Goal: Task Accomplishment & Management: Manage account settings

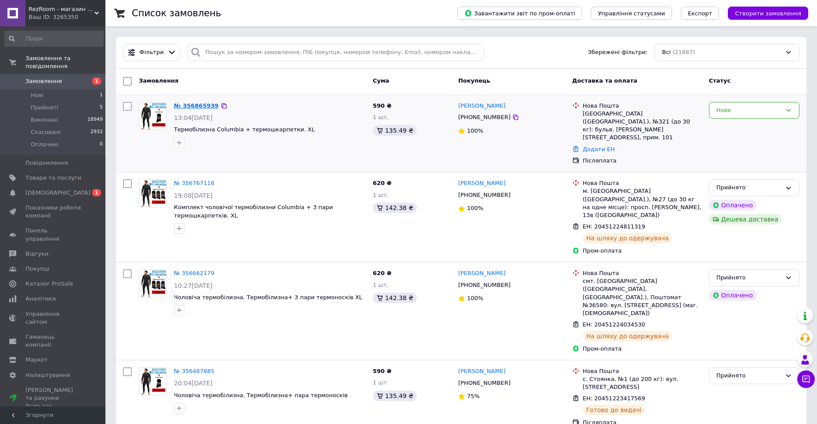
click at [196, 102] on link "№ 356865939" at bounding box center [196, 105] width 45 height 7
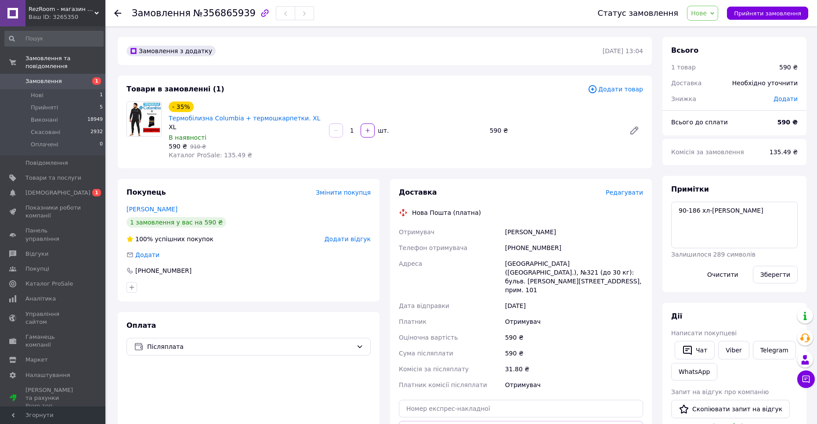
click at [734, 198] on div "Примітки 90-186 хл-н Залишилося 289 символів Очистити Зберегти" at bounding box center [734, 233] width 126 height 99
drag, startPoint x: 701, startPoint y: 211, endPoint x: 733, endPoint y: 210, distance: 31.7
click at [733, 210] on textarea "90-186 хл-[PERSON_NAME]" at bounding box center [734, 225] width 126 height 47
click at [630, 194] on span "Редагувати" at bounding box center [624, 192] width 37 height 7
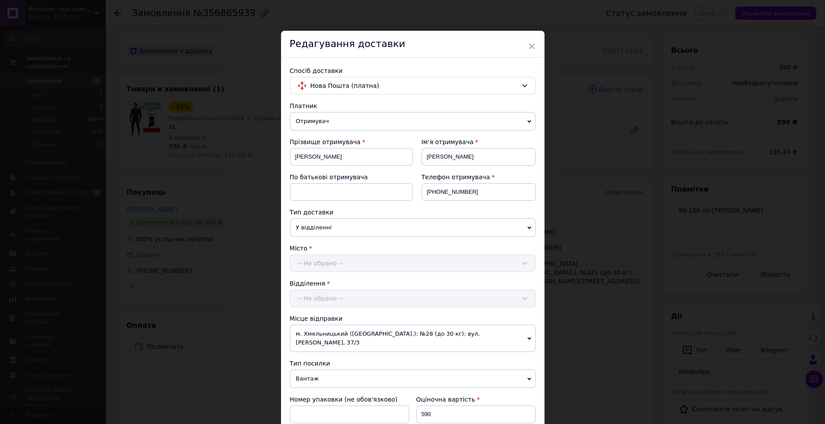
scroll to position [259, 0]
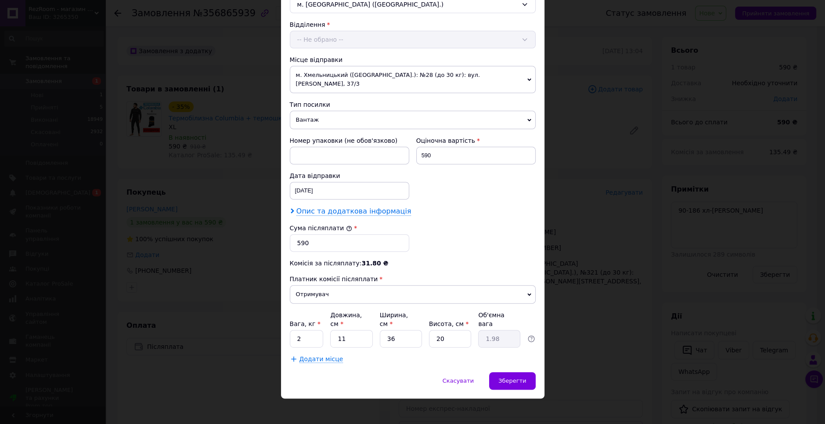
click at [348, 210] on span "Опис та додаткова інформація" at bounding box center [353, 211] width 115 height 9
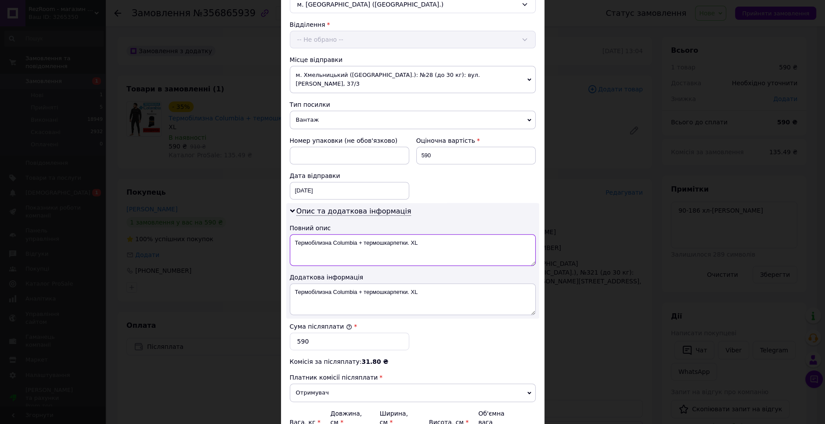
click at [317, 238] on textarea "Термобілизна Columbia + термошкарпетки. XL" at bounding box center [413, 250] width 246 height 32
paste textarea "хл-н"
type textarea "хл-н"
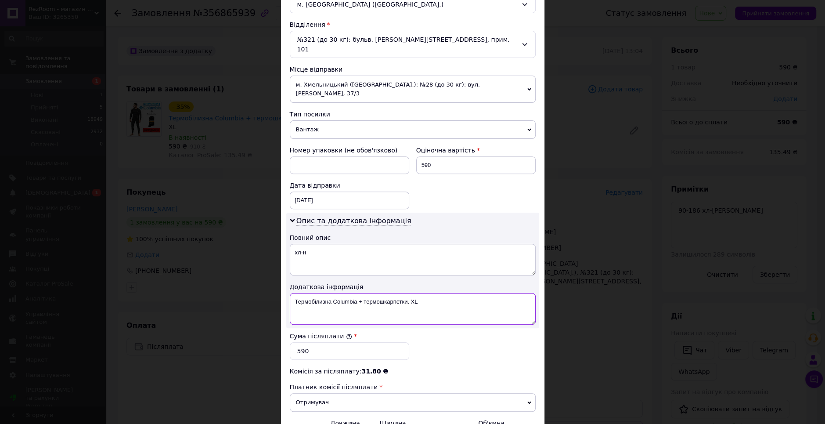
click at [314, 293] on textarea "Термобілизна Columbia + термошкарпетки. XL" at bounding box center [413, 309] width 246 height 32
paste textarea "хл-н"
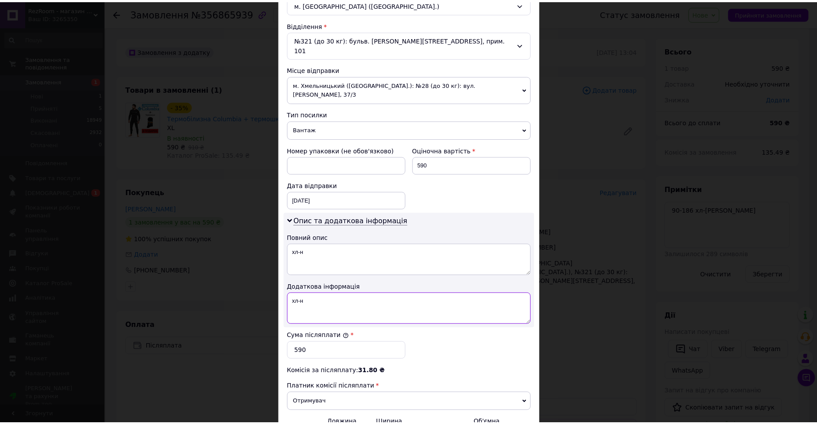
scroll to position [356, 0]
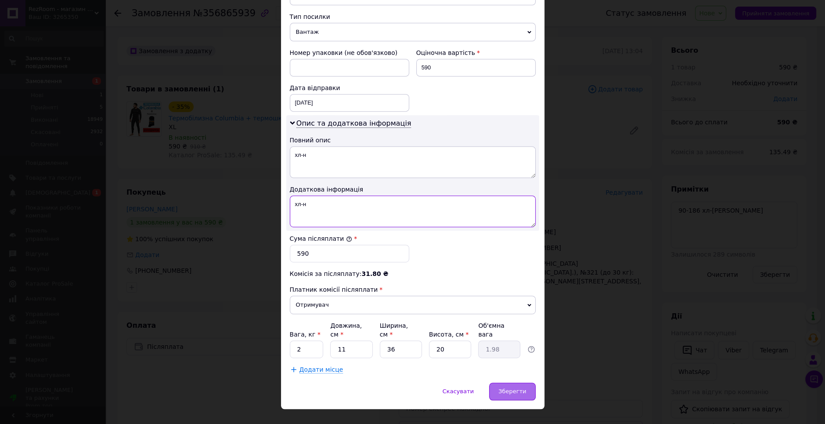
type textarea "хл-н"
click at [509, 388] on span "Зберегти" at bounding box center [513, 391] width 28 height 7
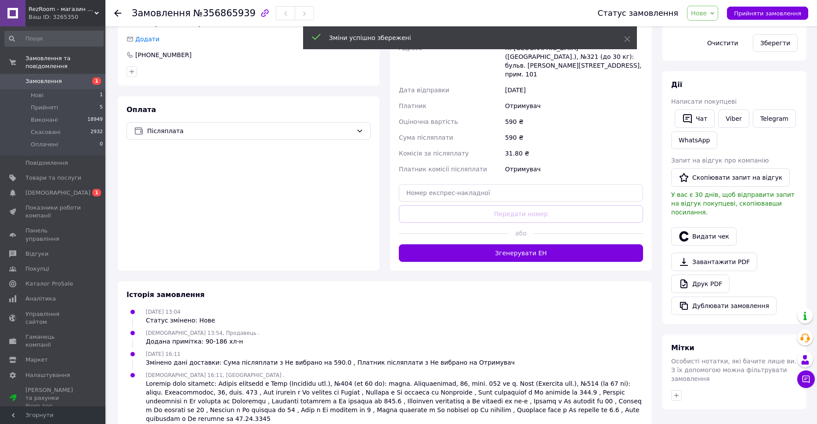
scroll to position [215, 0]
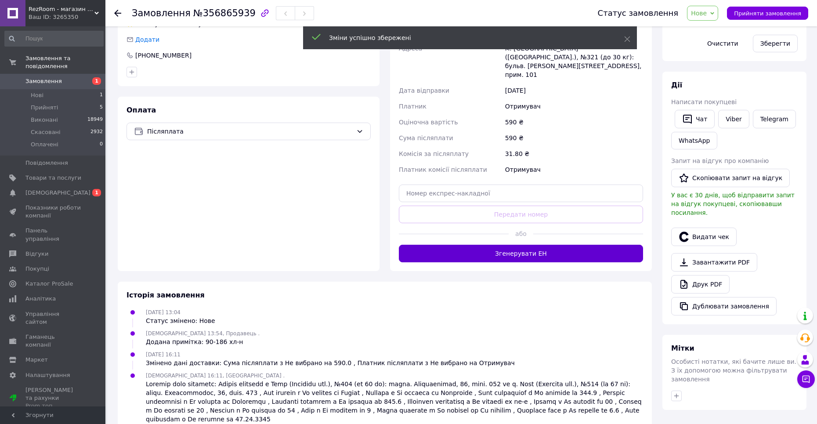
click at [523, 245] on button "Згенерувати ЕН" at bounding box center [521, 254] width 244 height 18
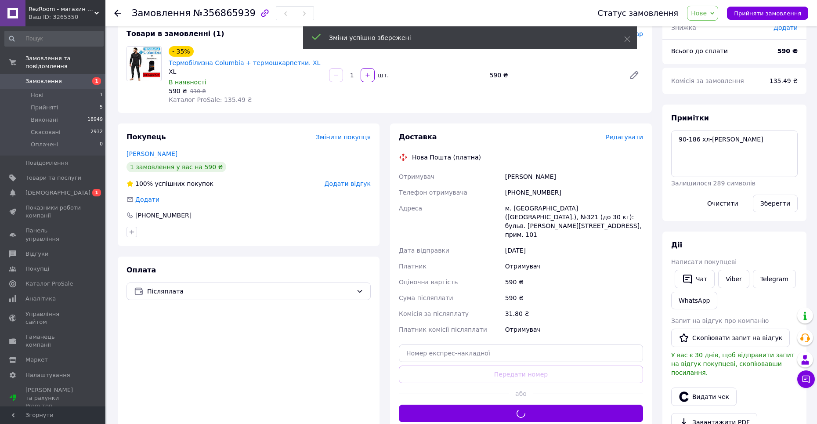
scroll to position [0, 0]
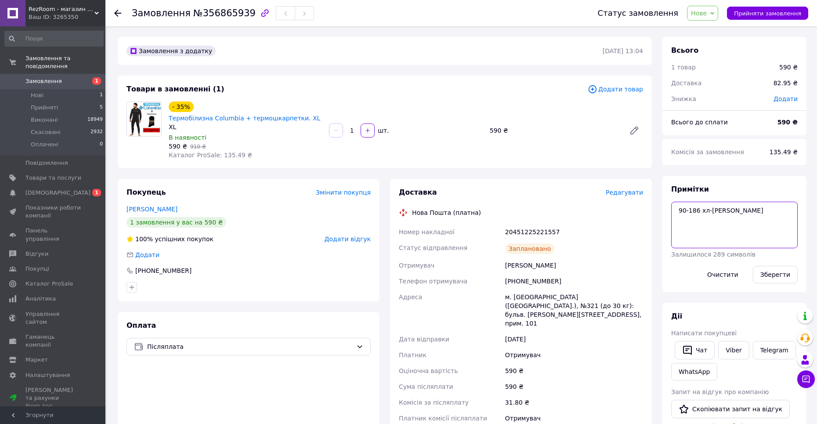
click at [730, 213] on textarea "90-186 хл-[PERSON_NAME]" at bounding box center [734, 225] width 126 height 47
paste textarea "Чек № 1WAQHWCkCl0"
type textarea "90-186 хл-н Чек № 1WAQHWCkCl0"
click at [775, 279] on button "Зберегти" at bounding box center [775, 275] width 45 height 18
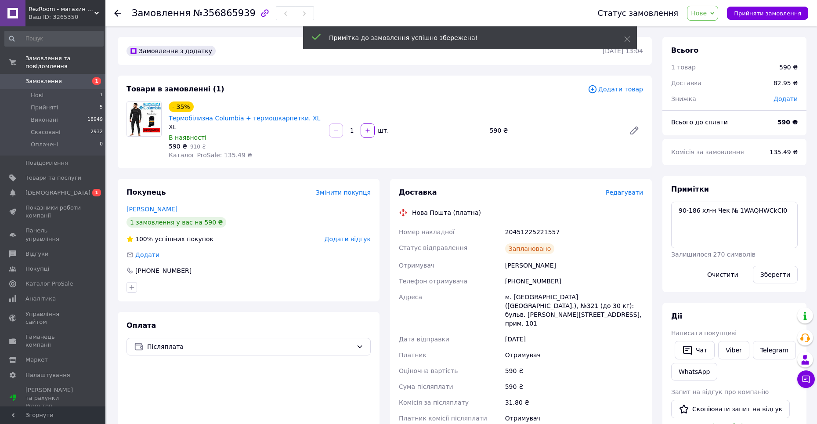
click at [707, 14] on span "Нове" at bounding box center [699, 13] width 16 height 7
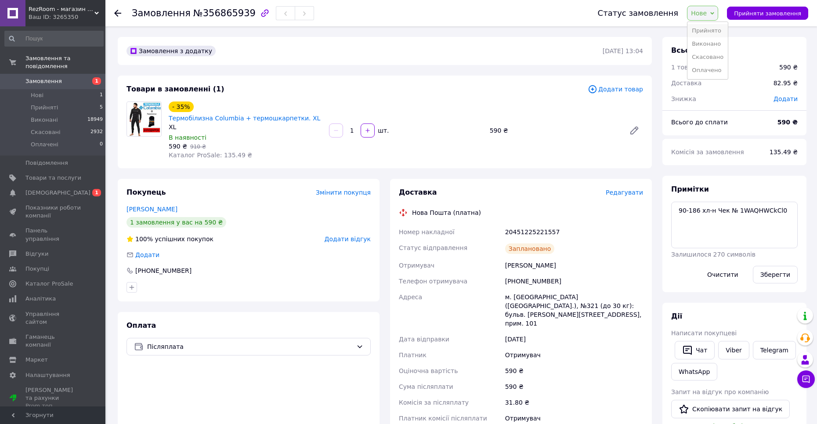
click at [726, 33] on li "Прийнято" at bounding box center [707, 30] width 40 height 13
